Goal: Information Seeking & Learning: Learn about a topic

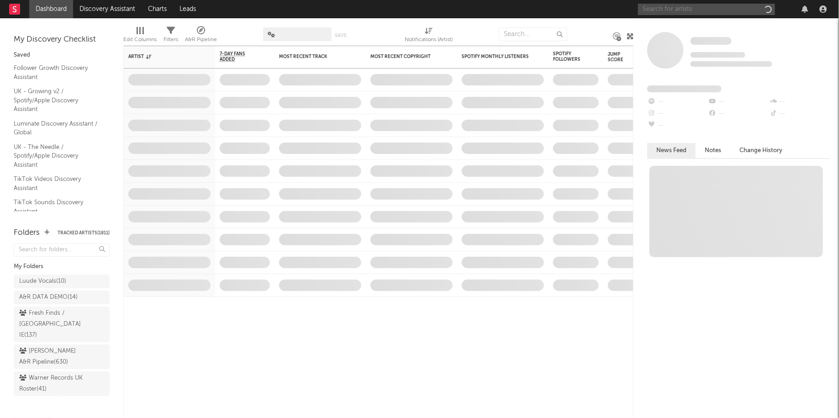
click at [720, 10] on input "text" at bounding box center [706, 9] width 137 height 11
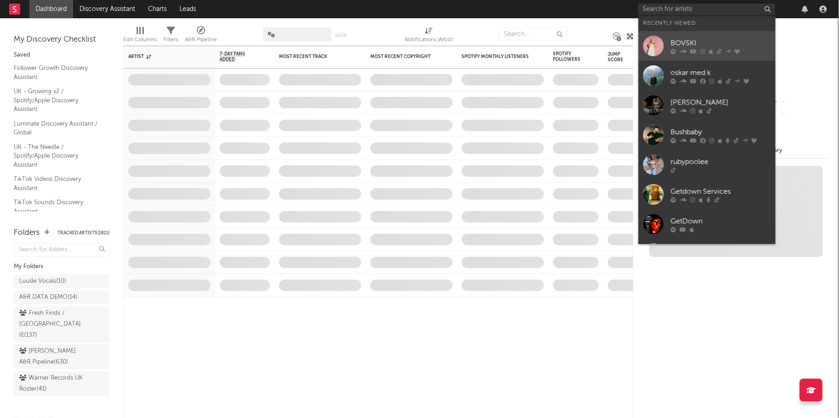
click at [699, 35] on link "BOVSKI" at bounding box center [707, 46] width 137 height 30
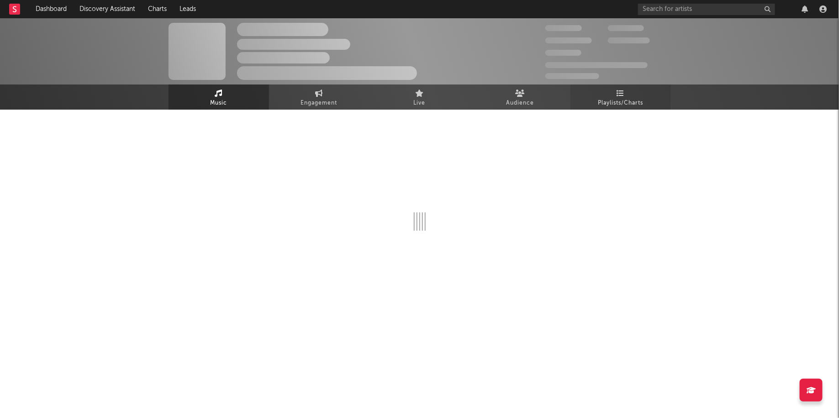
click at [633, 102] on span "Playlists/Charts" at bounding box center [620, 103] width 45 height 11
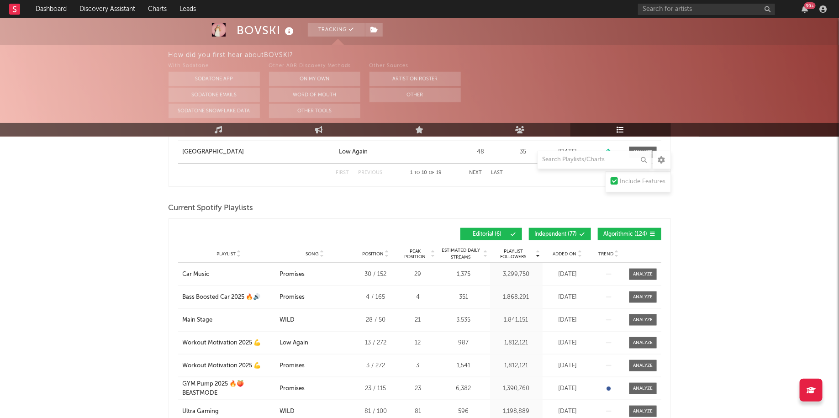
scroll to position [402, 0]
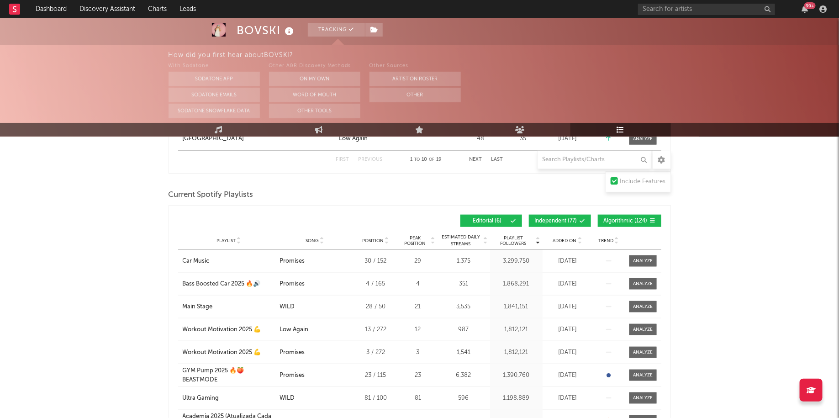
click at [494, 219] on span at bounding box center [494, 220] width 1 height 5
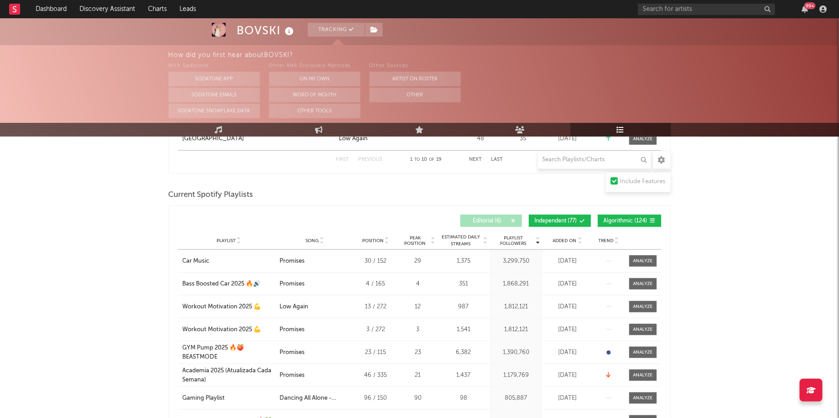
click at [579, 219] on button "Independent ( 77 )" at bounding box center [560, 221] width 62 height 12
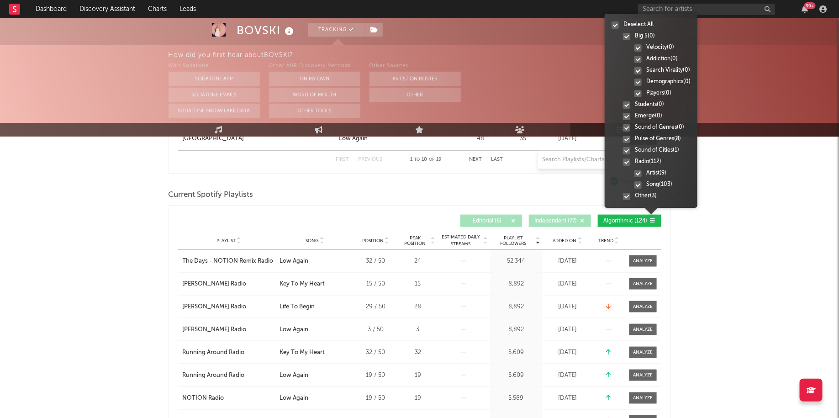
click at [613, 21] on div at bounding box center [615, 24] width 7 height 7
click at [612, 21] on input "Deselect All" at bounding box center [612, 25] width 0 height 9
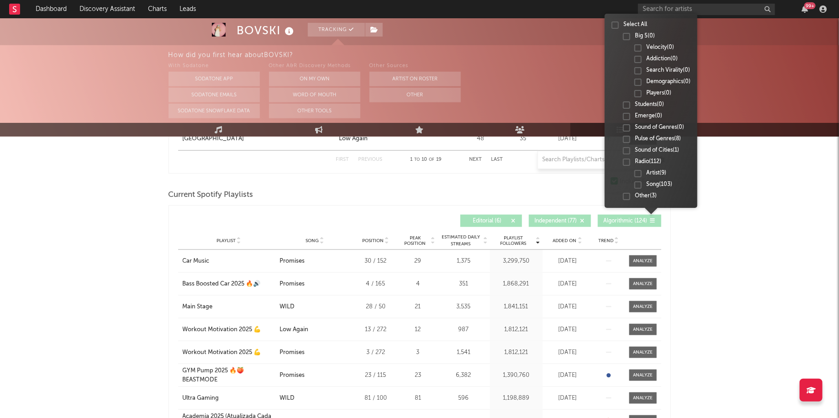
click at [628, 163] on div at bounding box center [626, 162] width 7 height 7
click at [623, 163] on input "Radio ( 112 )" at bounding box center [623, 162] width 0 height 9
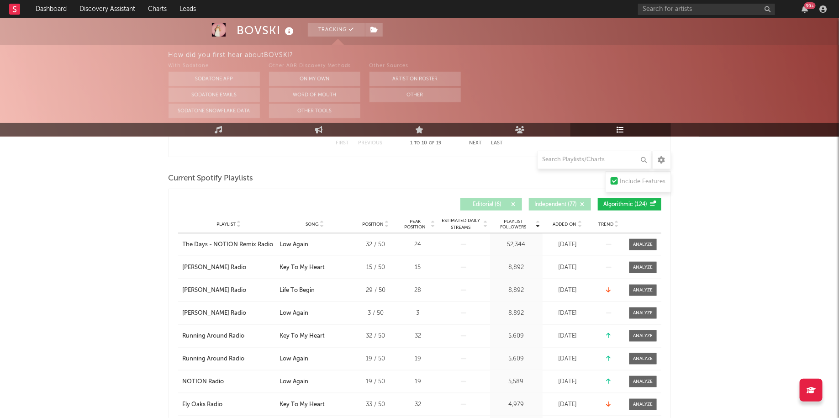
scroll to position [418, 0]
click at [609, 155] on input "text" at bounding box center [595, 160] width 114 height 18
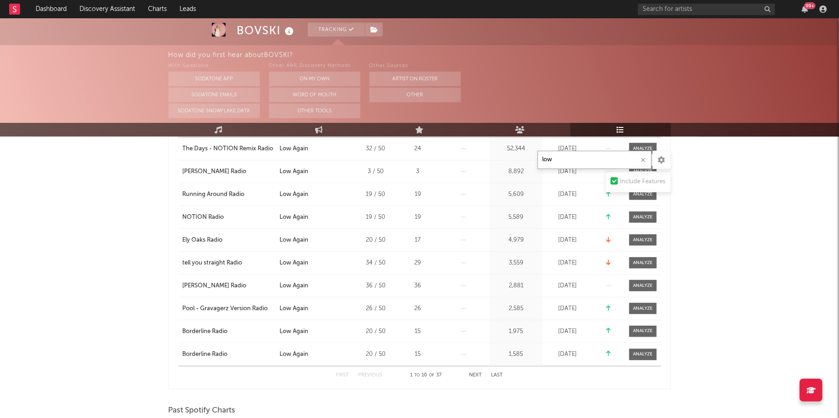
scroll to position [531, 0]
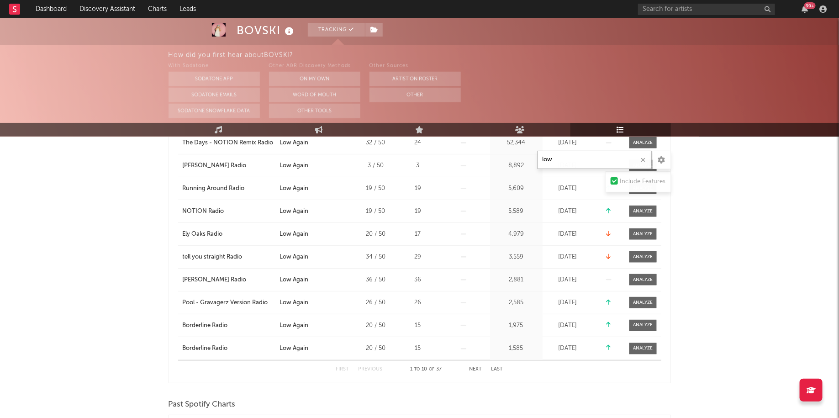
click at [471, 368] on button "Next" at bounding box center [476, 369] width 13 height 5
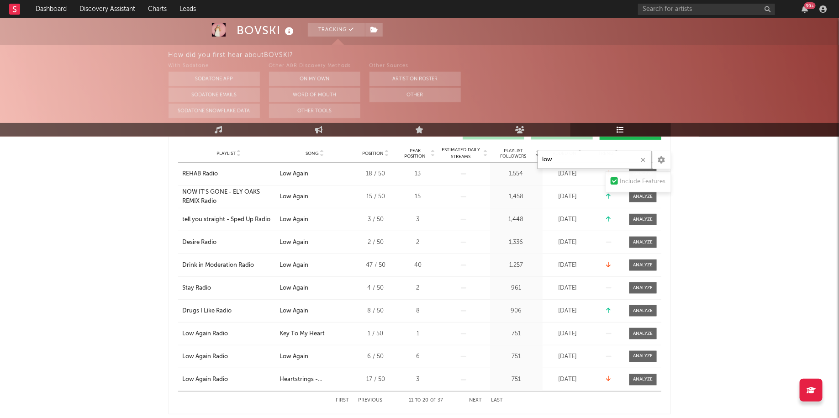
scroll to position [515, 0]
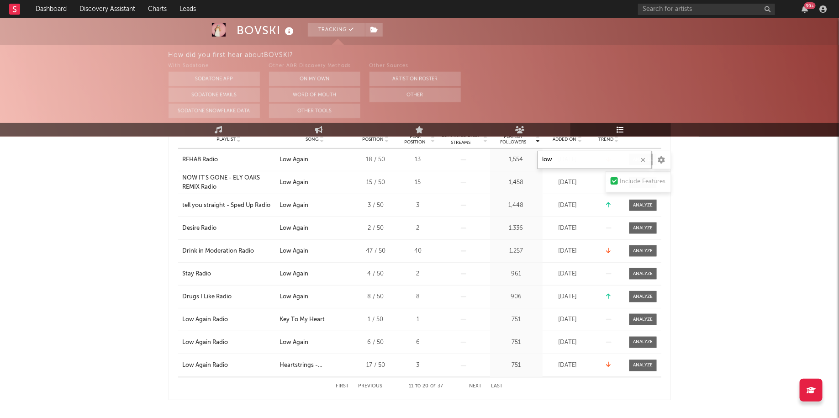
click at [478, 384] on button "Next" at bounding box center [476, 386] width 13 height 5
click at [364, 384] on button "Previous" at bounding box center [371, 386] width 24 height 5
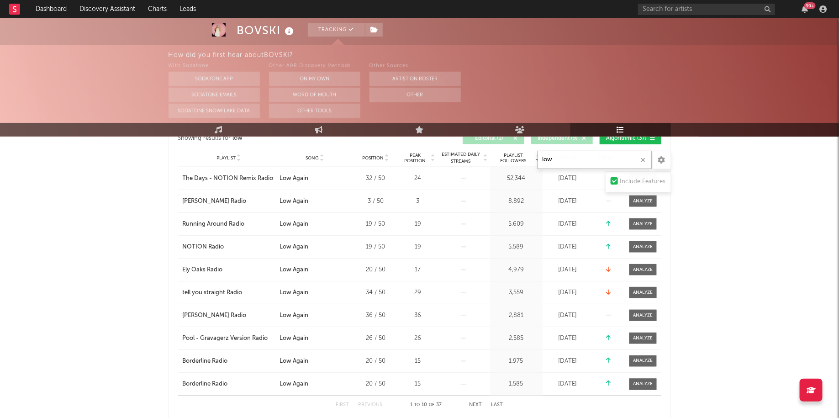
scroll to position [472, 0]
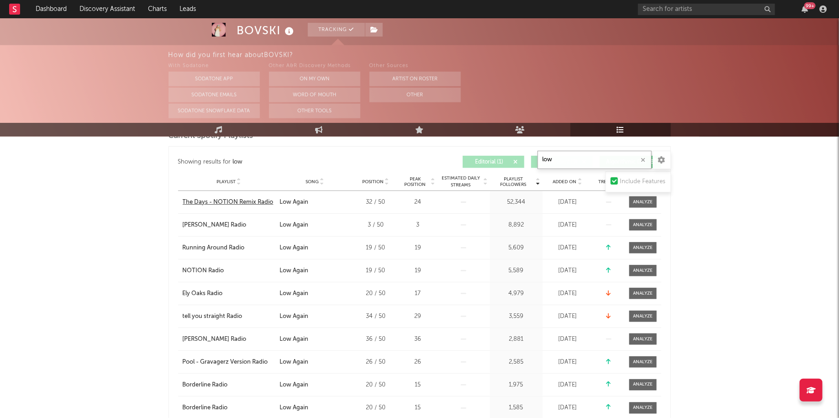
type input "low"
click at [252, 201] on div "The Days - NOTION Remix Radio" at bounding box center [228, 202] width 91 height 9
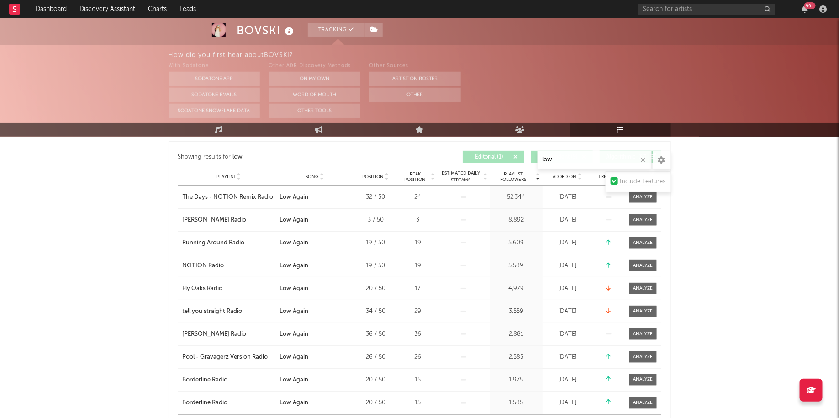
scroll to position [484, 0]
